Goal: Information Seeking & Learning: Learn about a topic

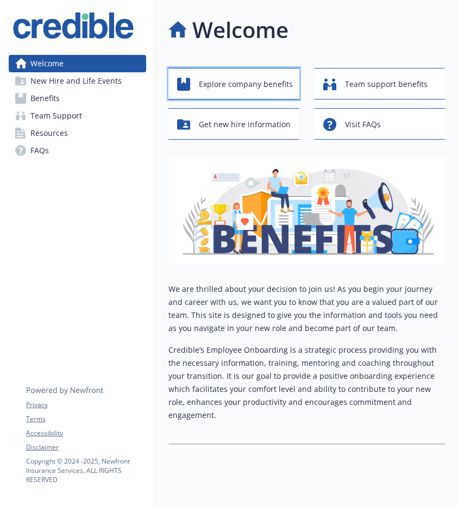
click at [224, 87] on span "Explore company benefits" at bounding box center [246, 84] width 94 height 21
click at [83, 104] on link "Benefits" at bounding box center [78, 98] width 138 height 17
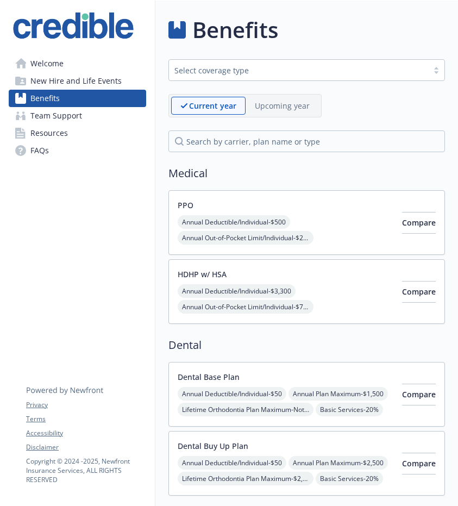
click at [64, 134] on span "Resources" at bounding box center [49, 132] width 38 height 17
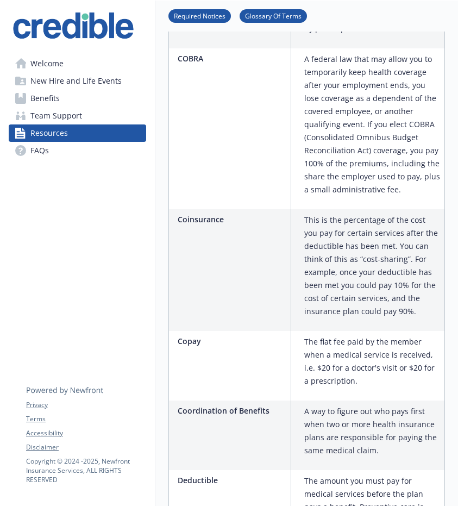
scroll to position [647, 0]
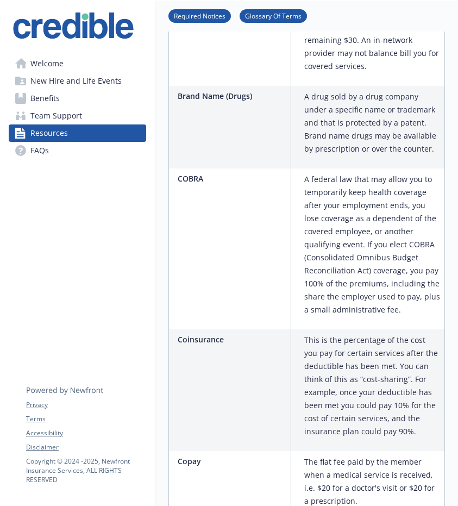
click at [53, 97] on span "Benefits" at bounding box center [44, 98] width 29 height 17
